Goal: Information Seeking & Learning: Learn about a topic

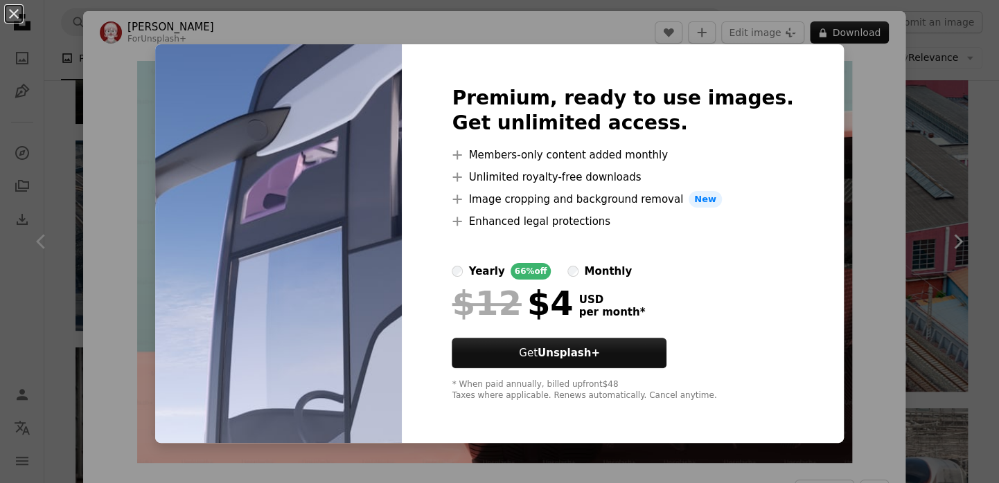
scroll to position [1177, 0]
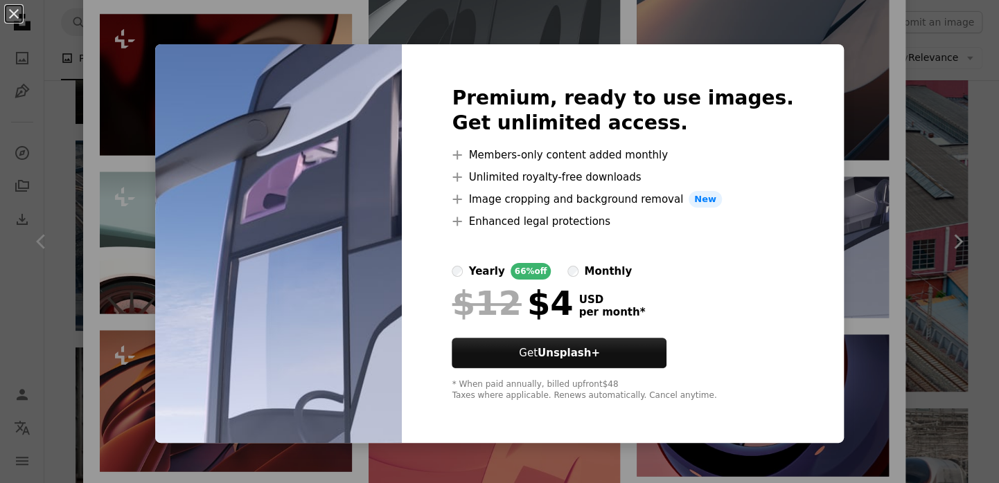
click at [839, 57] on div "An X shape Premium, ready to use images. Get unlimited access. A plus sign Memb…" at bounding box center [499, 241] width 999 height 483
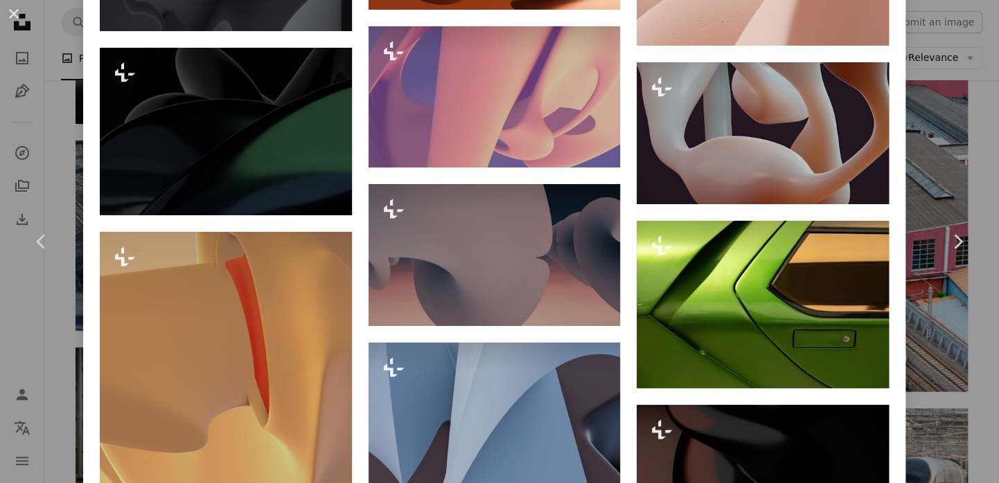
scroll to position [2423, 0]
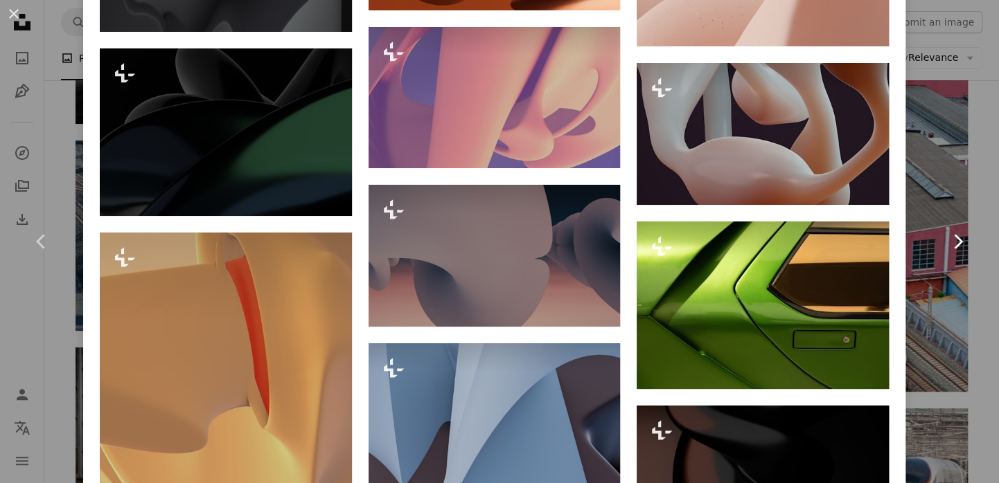
click at [939, 306] on link "Chevron right" at bounding box center [957, 241] width 83 height 133
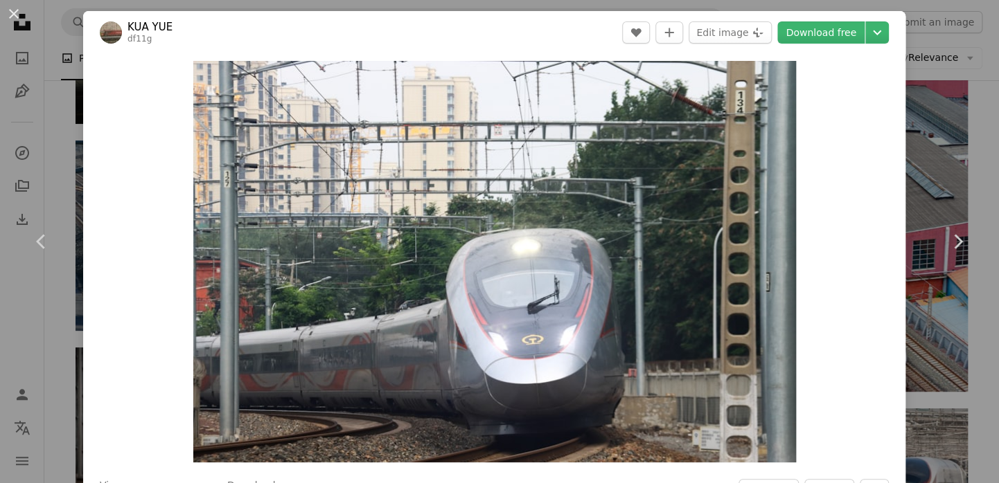
click at [929, 139] on div "An X shape Chevron left Chevron right KUA YUE df11g A heart A plus sign Edit im…" at bounding box center [499, 241] width 999 height 483
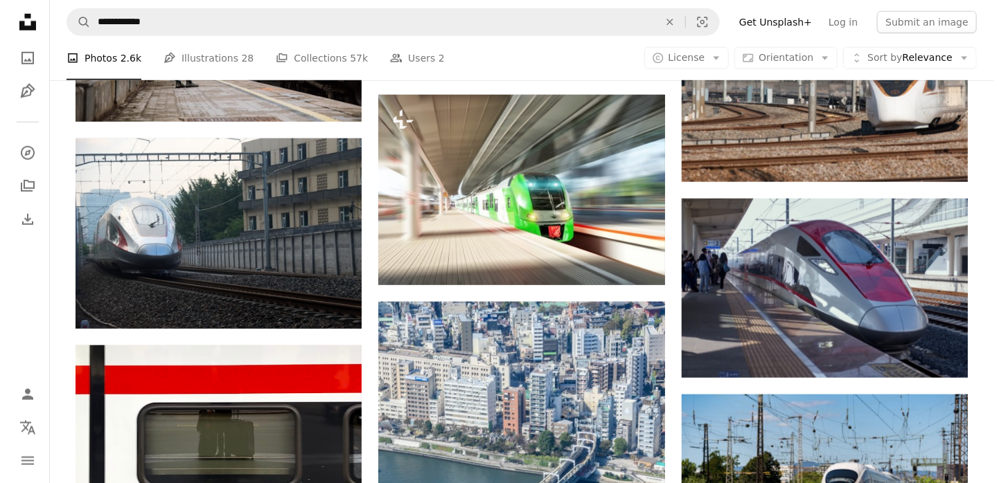
scroll to position [7966, 0]
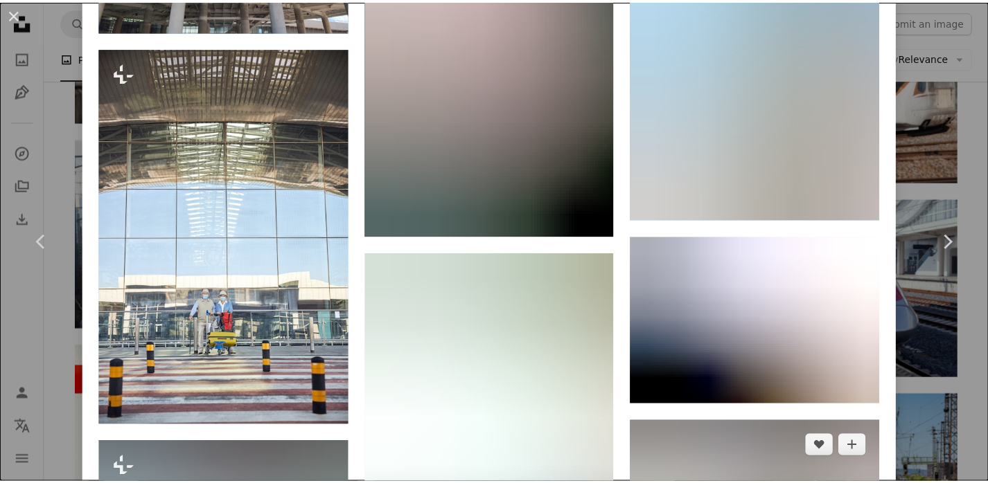
scroll to position [1524, 0]
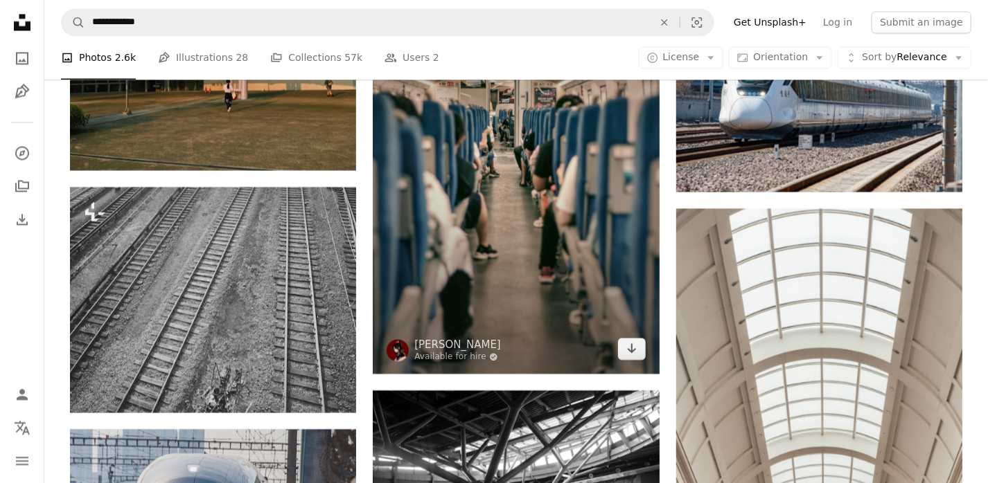
scroll to position [8861, 0]
